Goal: Task Accomplishment & Management: Manage account settings

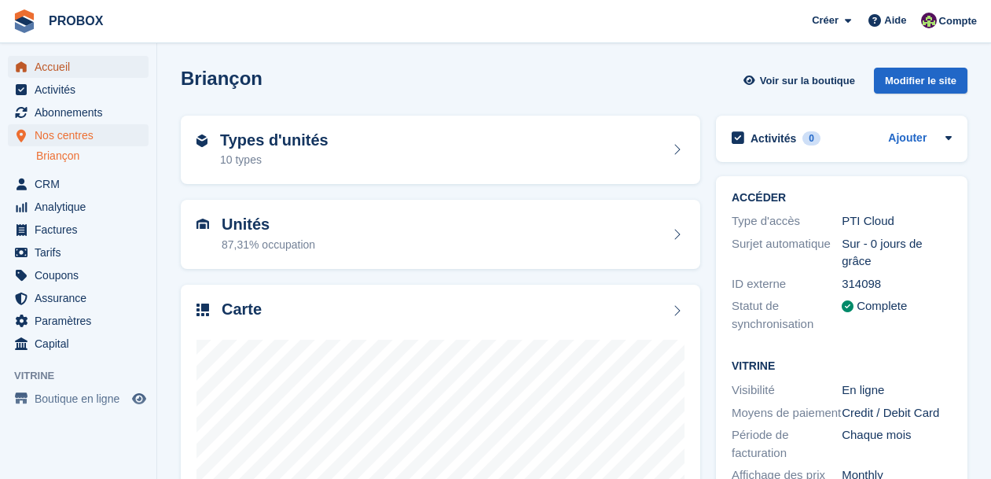
click at [59, 64] on span "Accueil" at bounding box center [82, 67] width 94 height 22
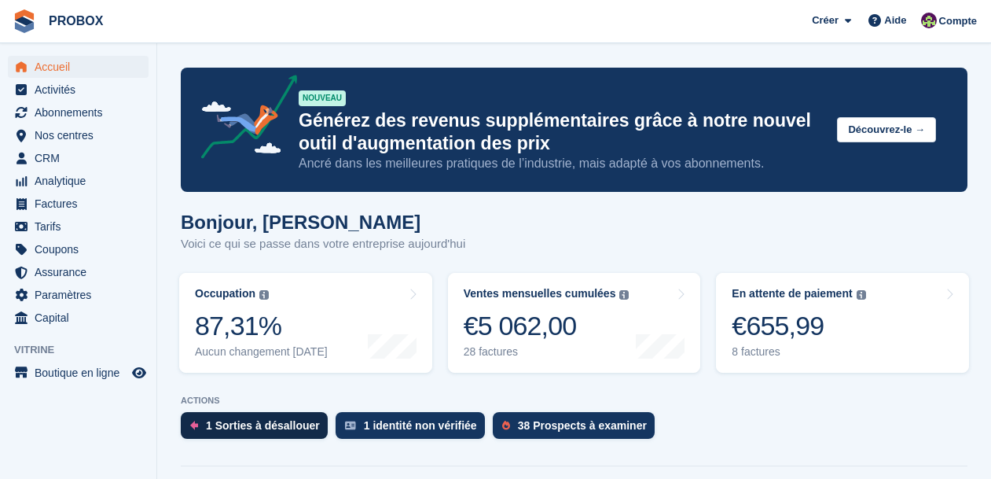
click at [255, 422] on div "1 Sorties à désallouer" at bounding box center [263, 425] width 114 height 13
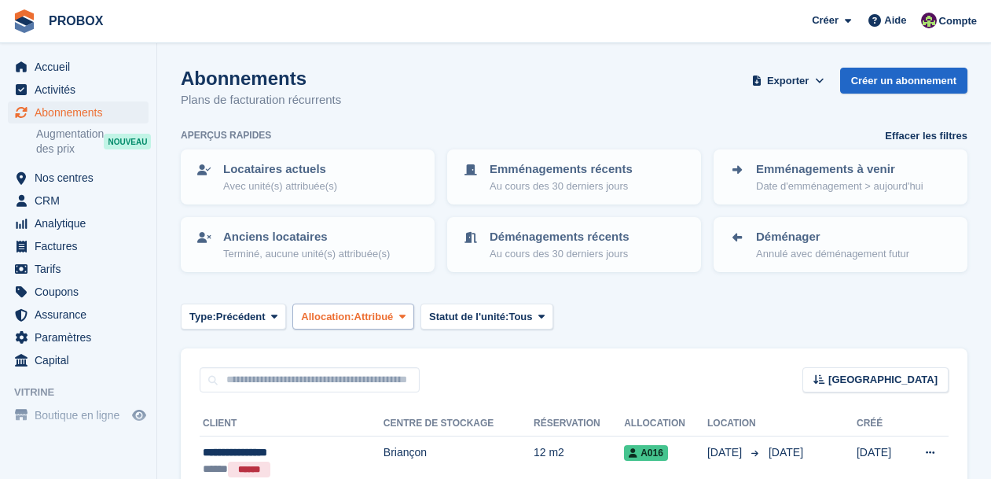
scroll to position [86, 0]
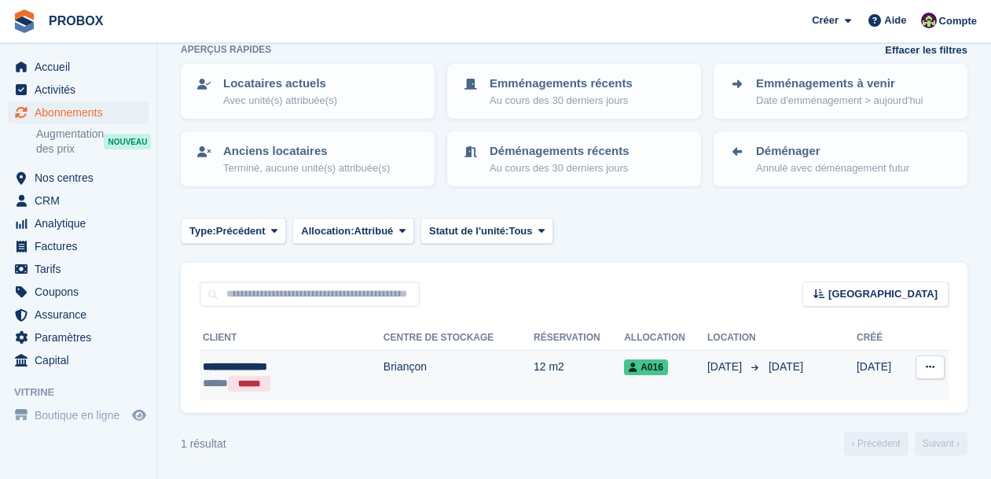
click at [452, 376] on td "Briançon" at bounding box center [459, 376] width 150 height 50
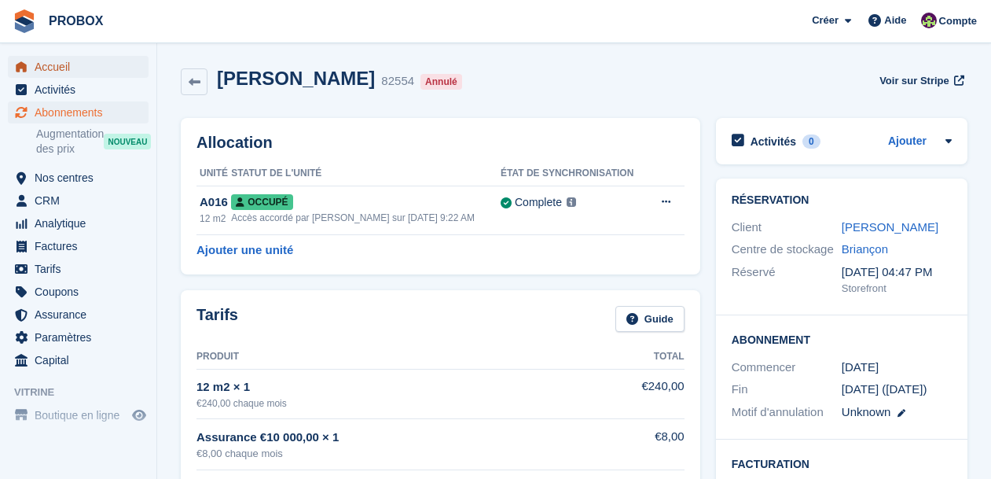
click at [60, 68] on span "Accueil" at bounding box center [82, 67] width 94 height 22
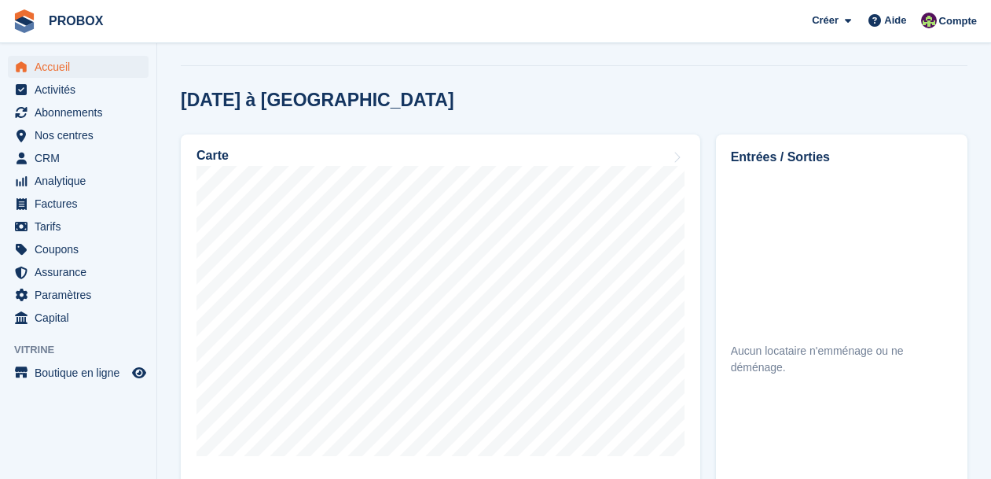
scroll to position [444, 0]
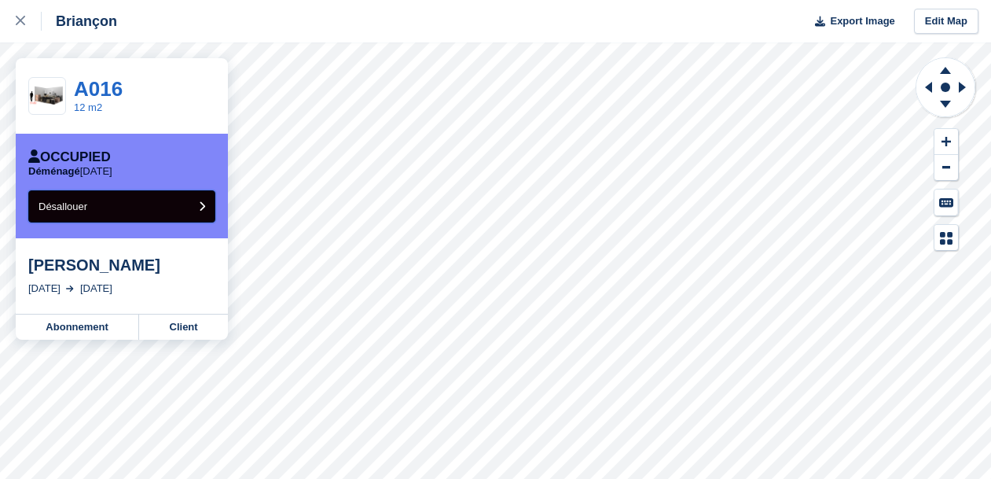
click at [200, 203] on icon "submit" at bounding box center [202, 206] width 6 height 10
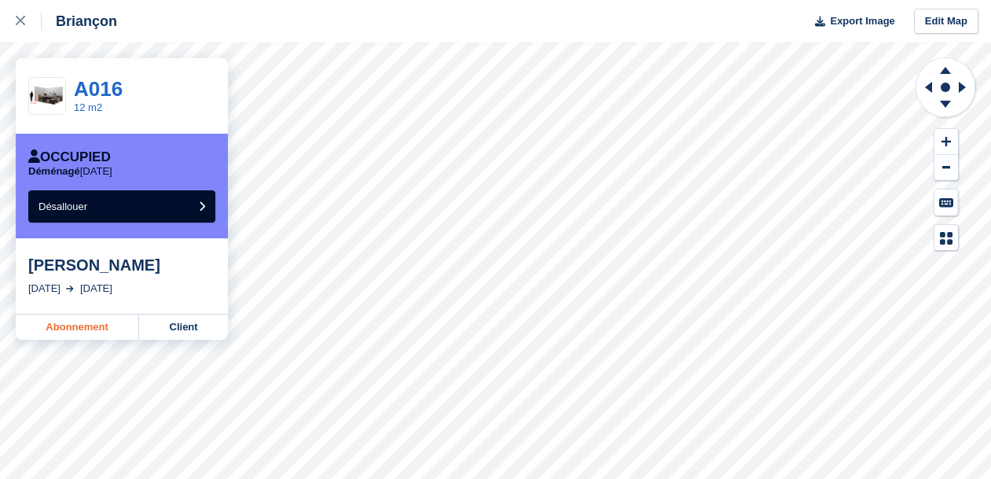
click at [99, 325] on link "Abonnement" at bounding box center [77, 326] width 123 height 25
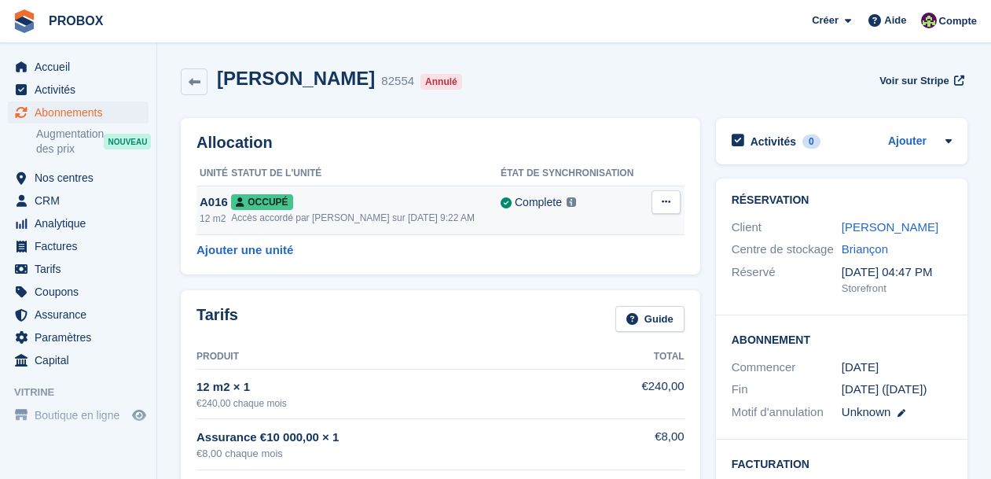
click at [441, 195] on div "Occupé" at bounding box center [366, 201] width 270 height 17
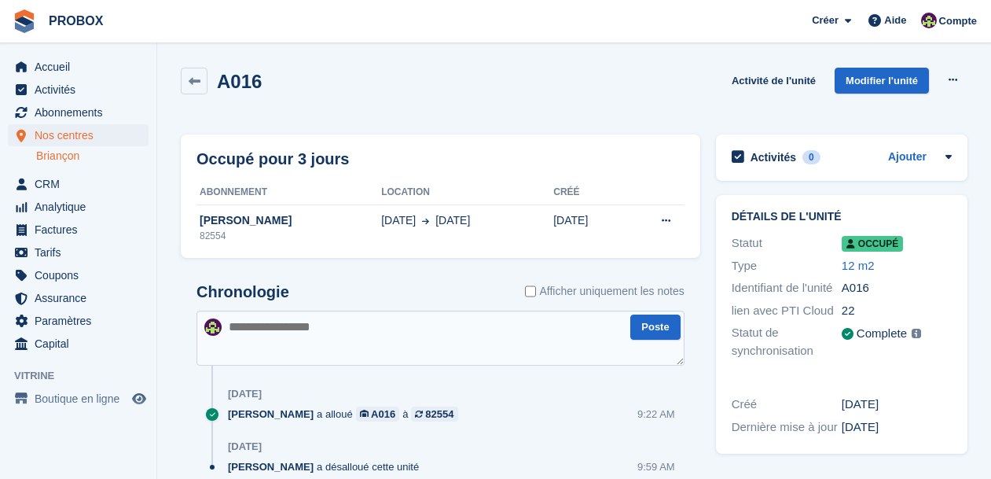
scroll to position [64, 0]
